Goal: Transaction & Acquisition: Subscribe to service/newsletter

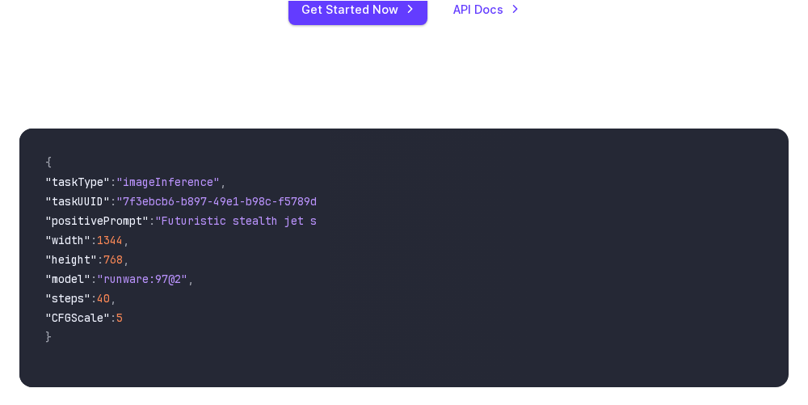
scroll to position [470, 0]
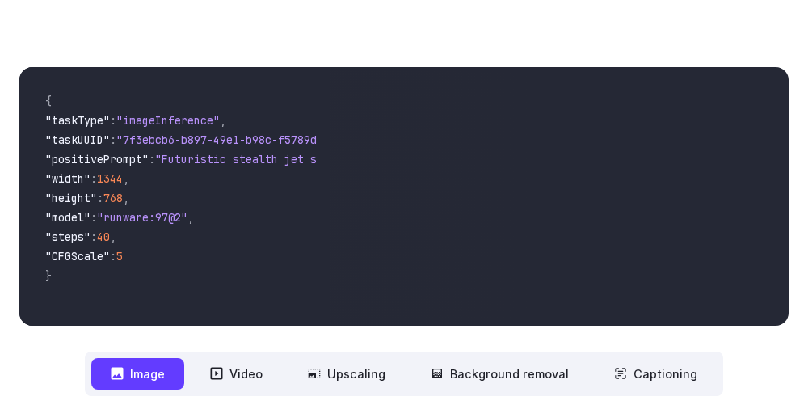
click at [248, 374] on button "Video" at bounding box center [236, 374] width 91 height 32
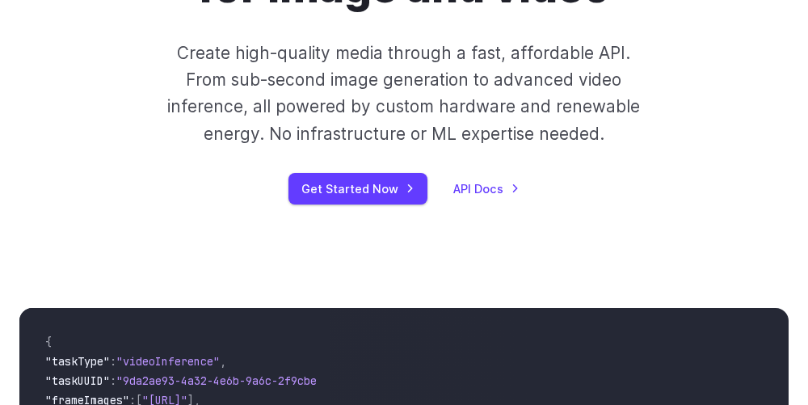
scroll to position [0, 0]
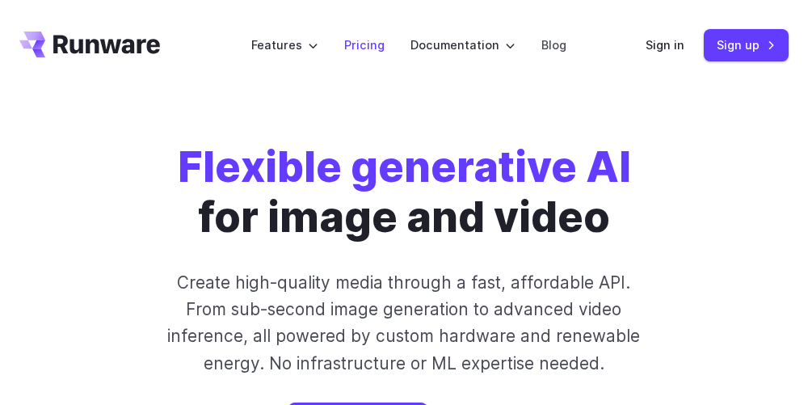
click at [385, 45] on link "Pricing" at bounding box center [364, 45] width 40 height 19
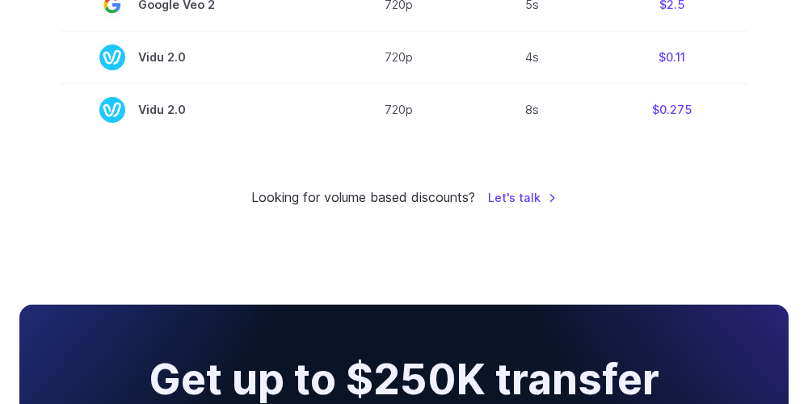
scroll to position [1570, 0]
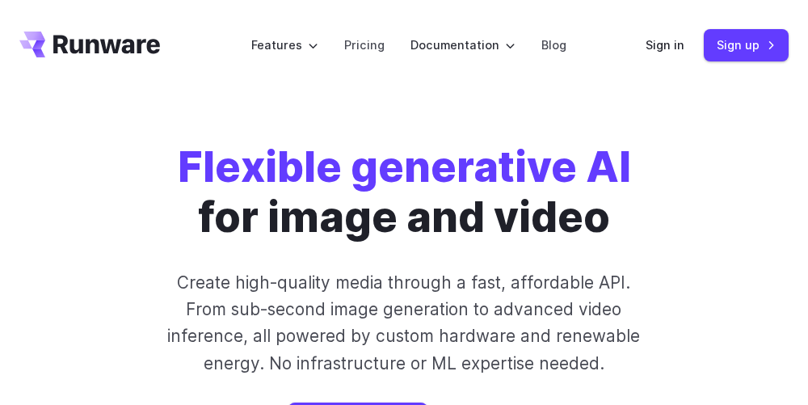
click at [393, 42] on li "Pricing" at bounding box center [364, 45] width 66 height 44
click at [318, 43] on label "Features" at bounding box center [284, 45] width 67 height 19
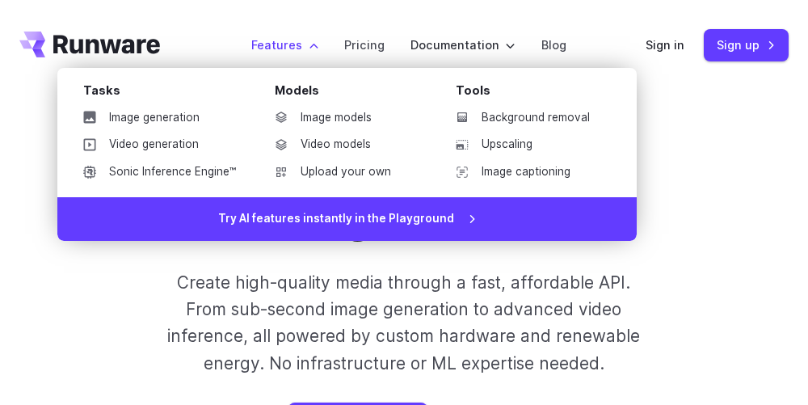
click at [185, 116] on link "Image generation" at bounding box center [159, 118] width 179 height 24
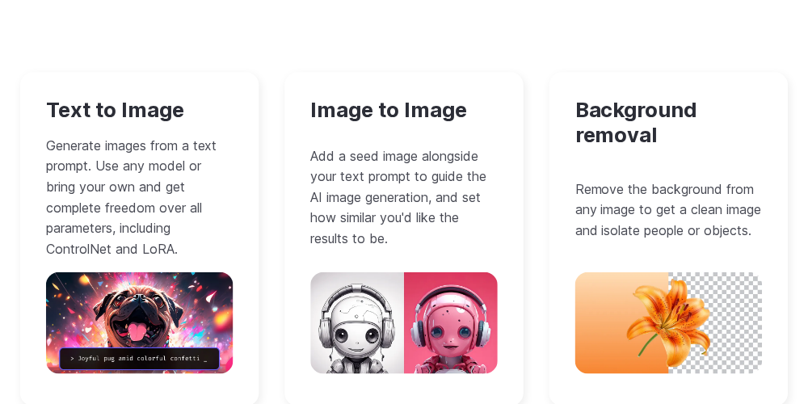
scroll to position [1416, 0]
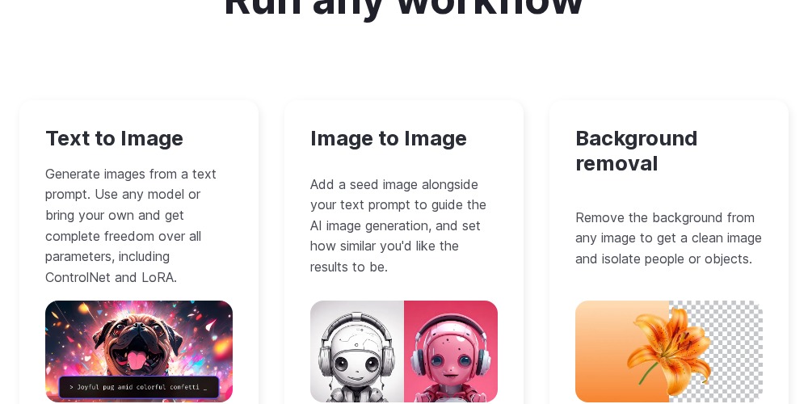
click at [433, 335] on img at bounding box center [403, 352] width 187 height 102
click at [437, 146] on h3 "Image to Image" at bounding box center [403, 138] width 187 height 25
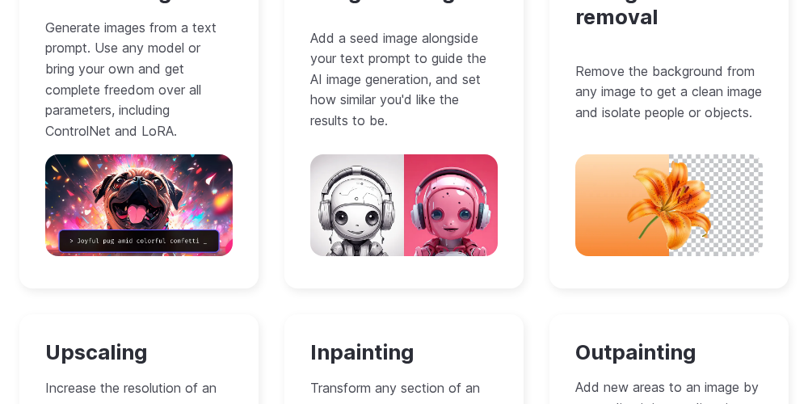
scroll to position [1578, 0]
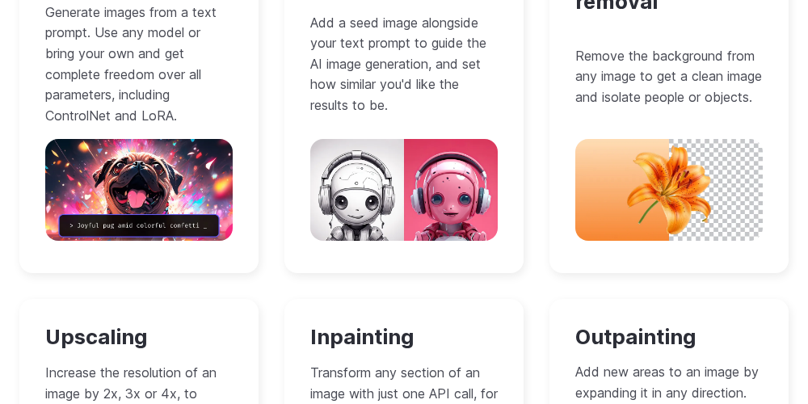
click at [422, 164] on img at bounding box center [403, 190] width 187 height 102
click at [452, 69] on p "Add a seed image alongside your text prompt to guide the AI image generation, a…" at bounding box center [403, 64] width 187 height 103
click at [445, 82] on p "Add a seed image alongside your text prompt to guide the AI image generation, a…" at bounding box center [403, 64] width 187 height 103
click at [447, 94] on p "Add a seed image alongside your text prompt to guide the AI image generation, a…" at bounding box center [403, 64] width 187 height 103
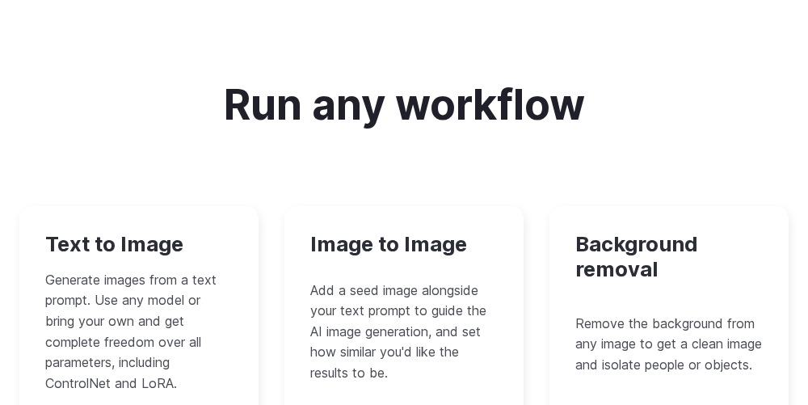
click at [417, 242] on h3 "Image to Image" at bounding box center [403, 244] width 187 height 25
click at [422, 234] on h3 "Image to Image" at bounding box center [403, 244] width 187 height 25
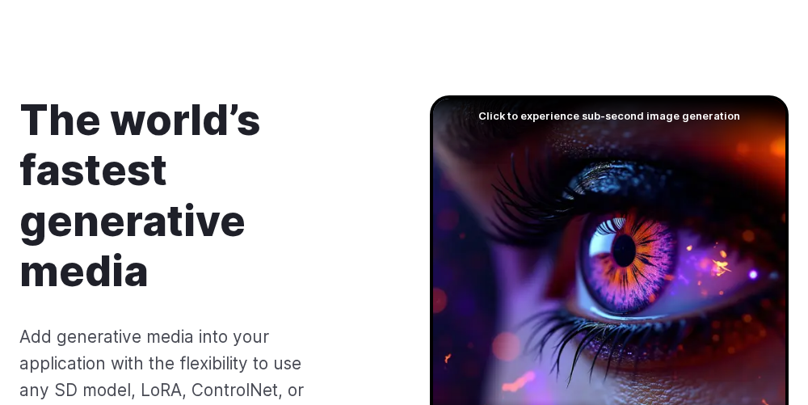
scroll to position [0, 0]
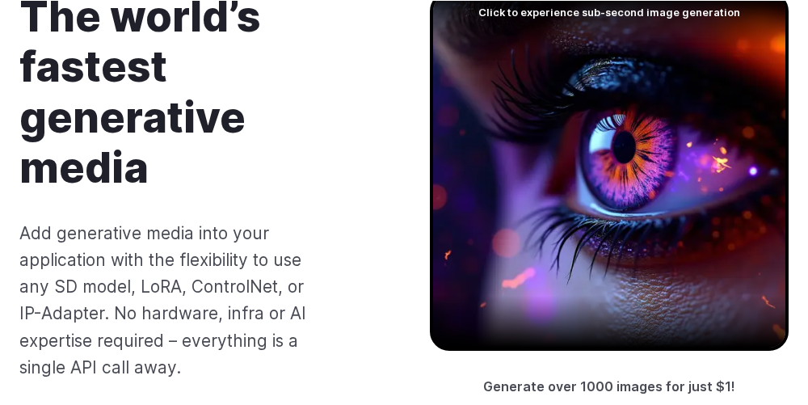
scroll to position [237, 0]
